Goal: Check status: Check status

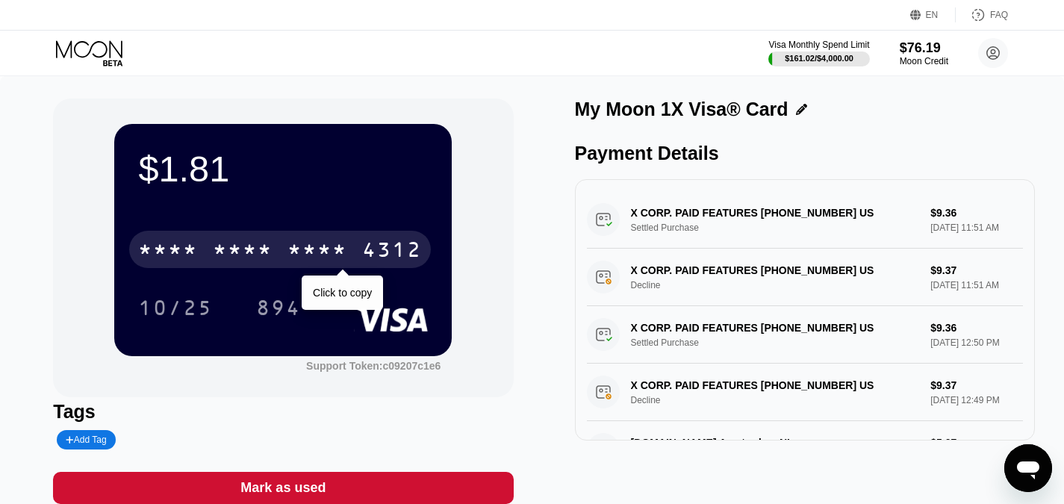
click at [234, 257] on div "* * * *" at bounding box center [243, 252] width 60 height 24
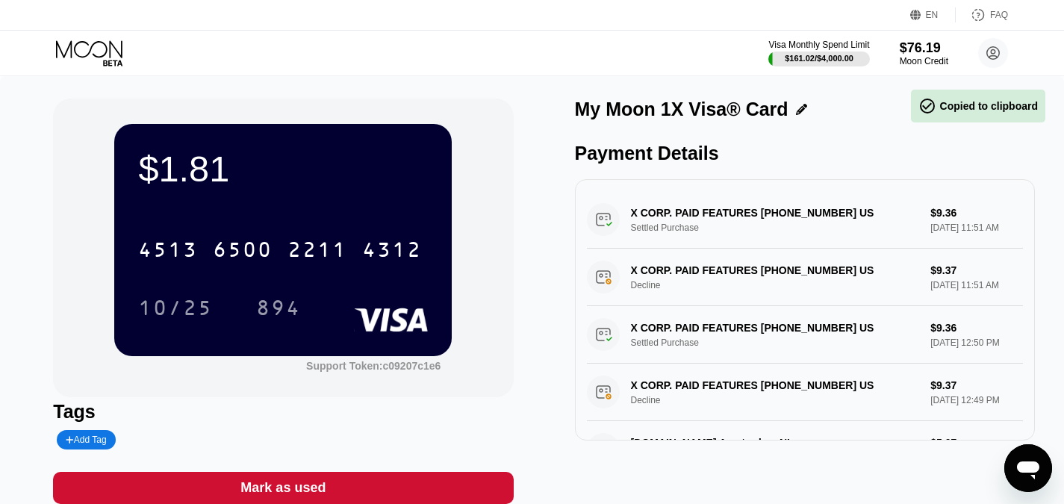
click at [106, 49] on icon at bounding box center [89, 48] width 66 height 17
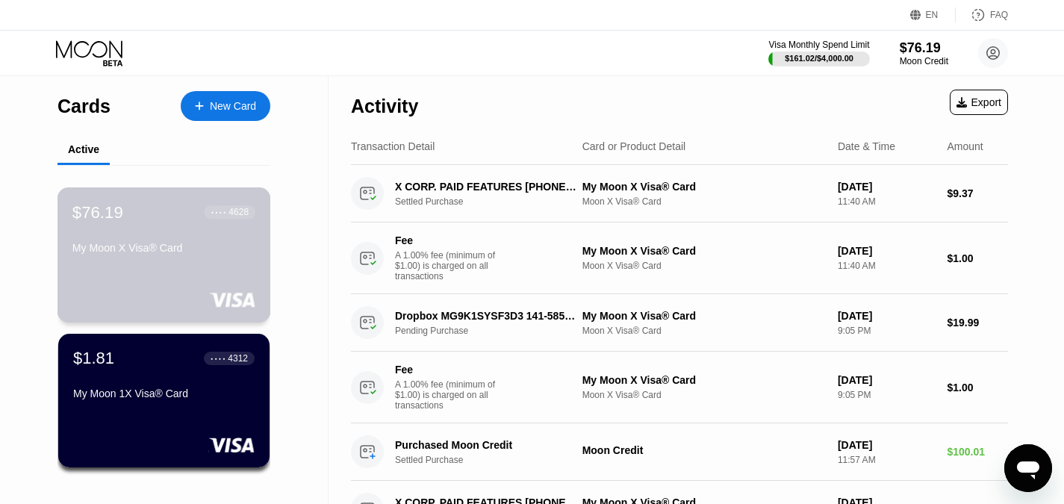
click at [161, 270] on div "$76.19 ● ● ● ● 4628 My Moon X Visa® Card" at bounding box center [164, 254] width 214 height 135
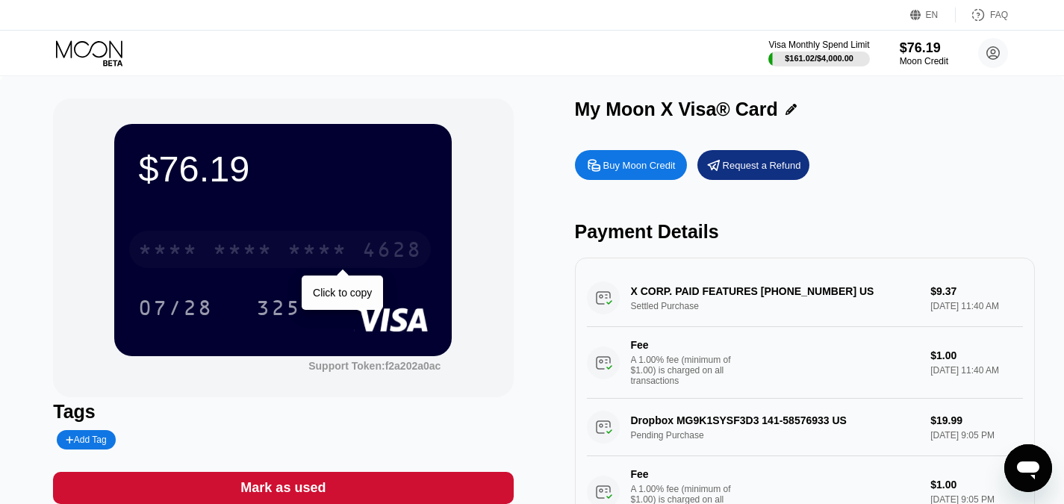
click at [267, 252] on div "* * * *" at bounding box center [243, 252] width 60 height 24
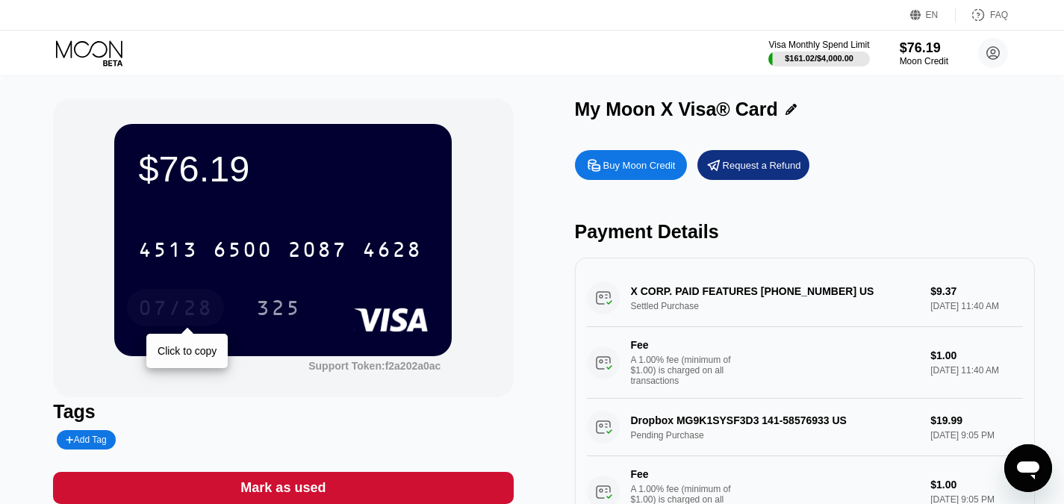
click at [190, 311] on div "07/28" at bounding box center [175, 310] width 75 height 24
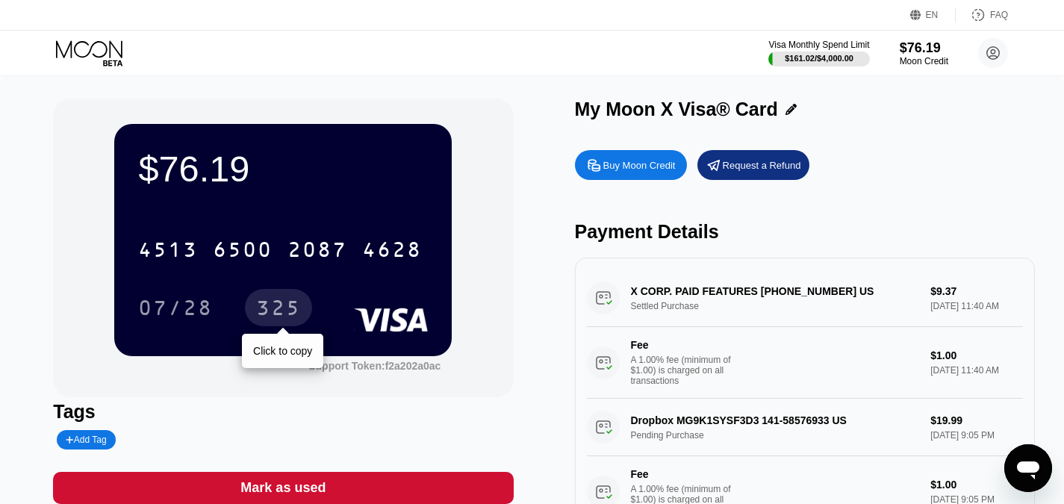
click at [279, 308] on div "325" at bounding box center [278, 310] width 45 height 24
